Goal: Information Seeking & Learning: Learn about a topic

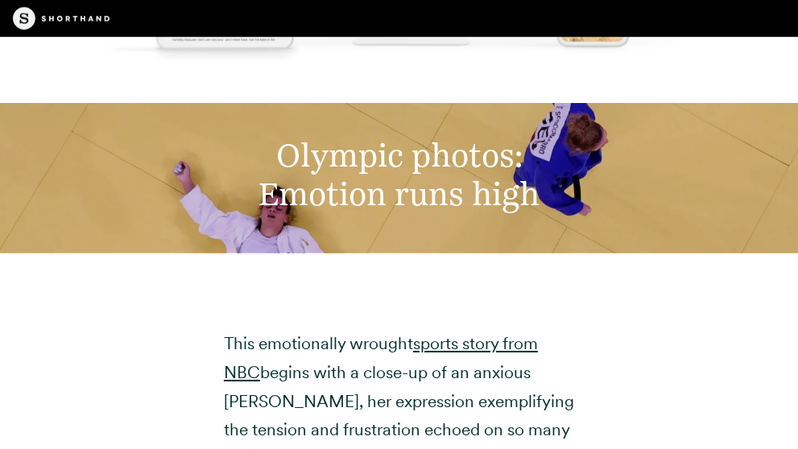
scroll to position [9094, 0]
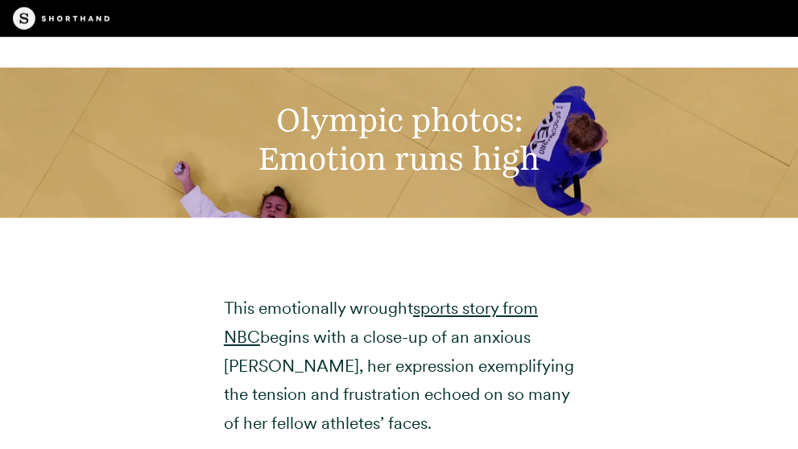
click at [466, 101] on h2 "Olympic photos: Emotion runs high" at bounding box center [399, 140] width 665 height 78
click at [464, 298] on link "sports story from NBC" at bounding box center [381, 322] width 314 height 49
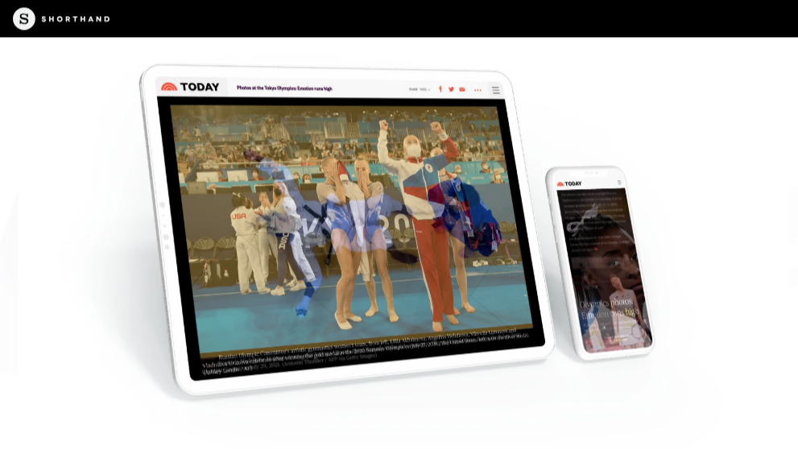
scroll to position [10368, 0]
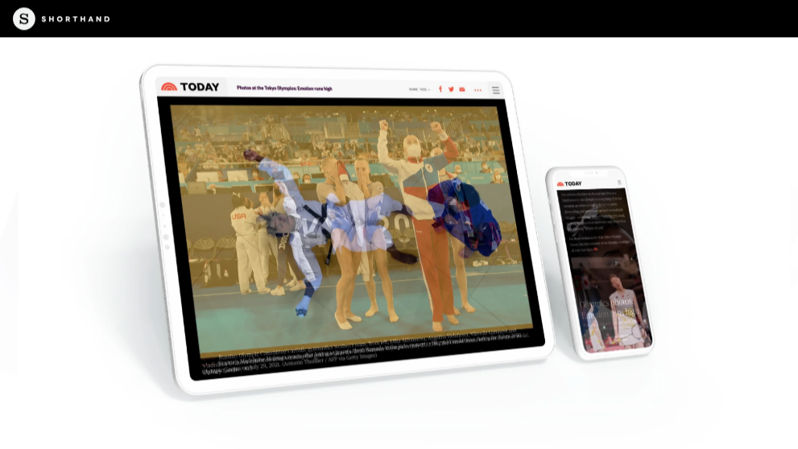
click at [415, 237] on img at bounding box center [399, 224] width 798 height 449
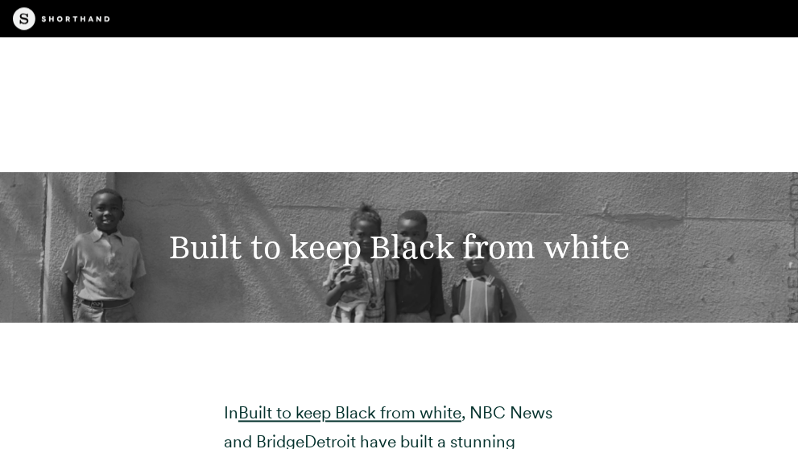
scroll to position [15203, 0]
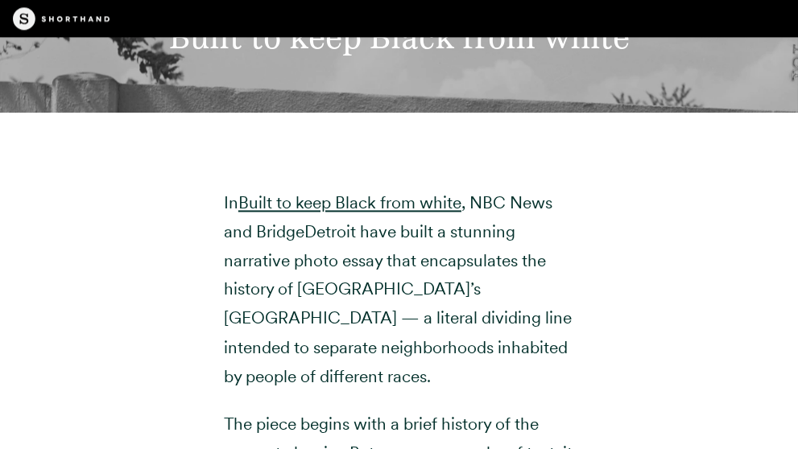
click at [558, 188] on p "In Built to keep Black from white , NBC News and BridgeDetroit have built a stu…" at bounding box center [399, 288] width 351 height 201
click at [394, 192] on link "Built to keep Black from white" at bounding box center [349, 202] width 223 height 20
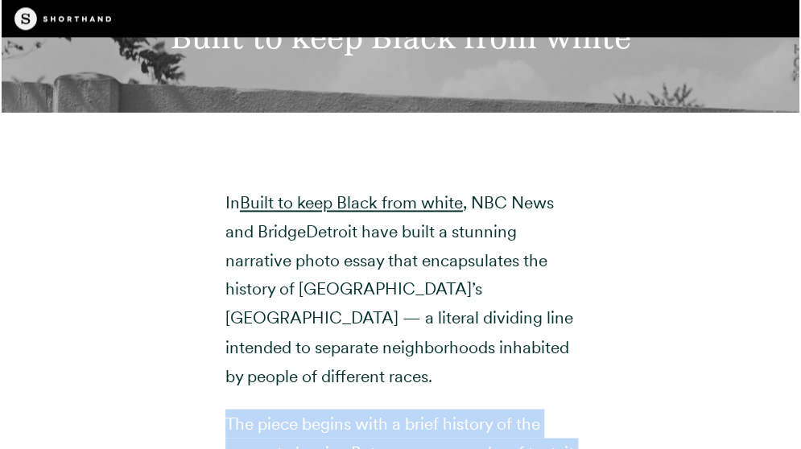
scroll to position [15134, 0]
